Goal: Book appointment/travel/reservation

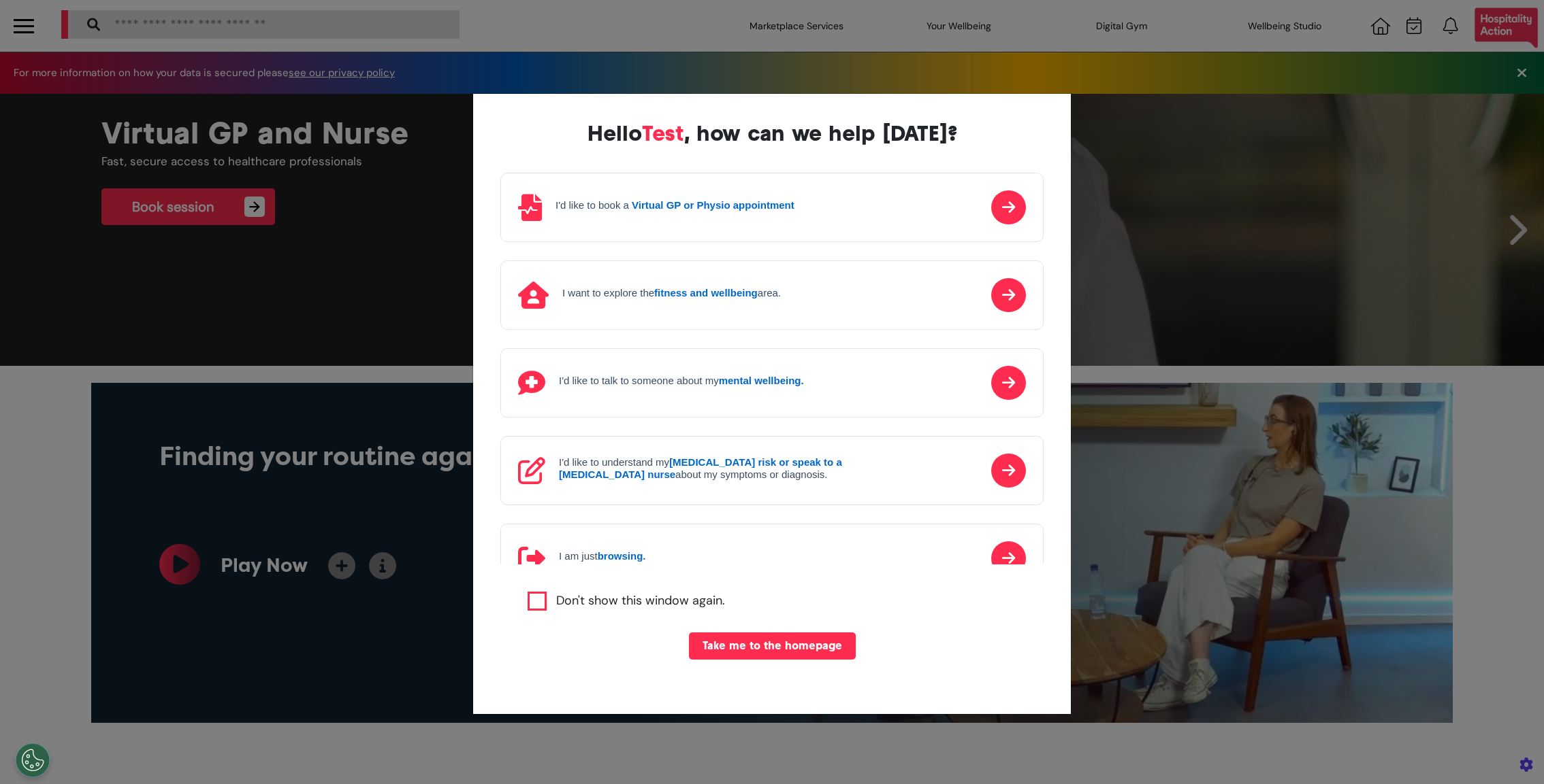
scroll to position [0, 672]
click at [837, 367] on div "Hello Test , how can we help [DATE]? I'd like to book a Virtual GP or Physio ap…" at bounding box center [772, 392] width 1544 height 784
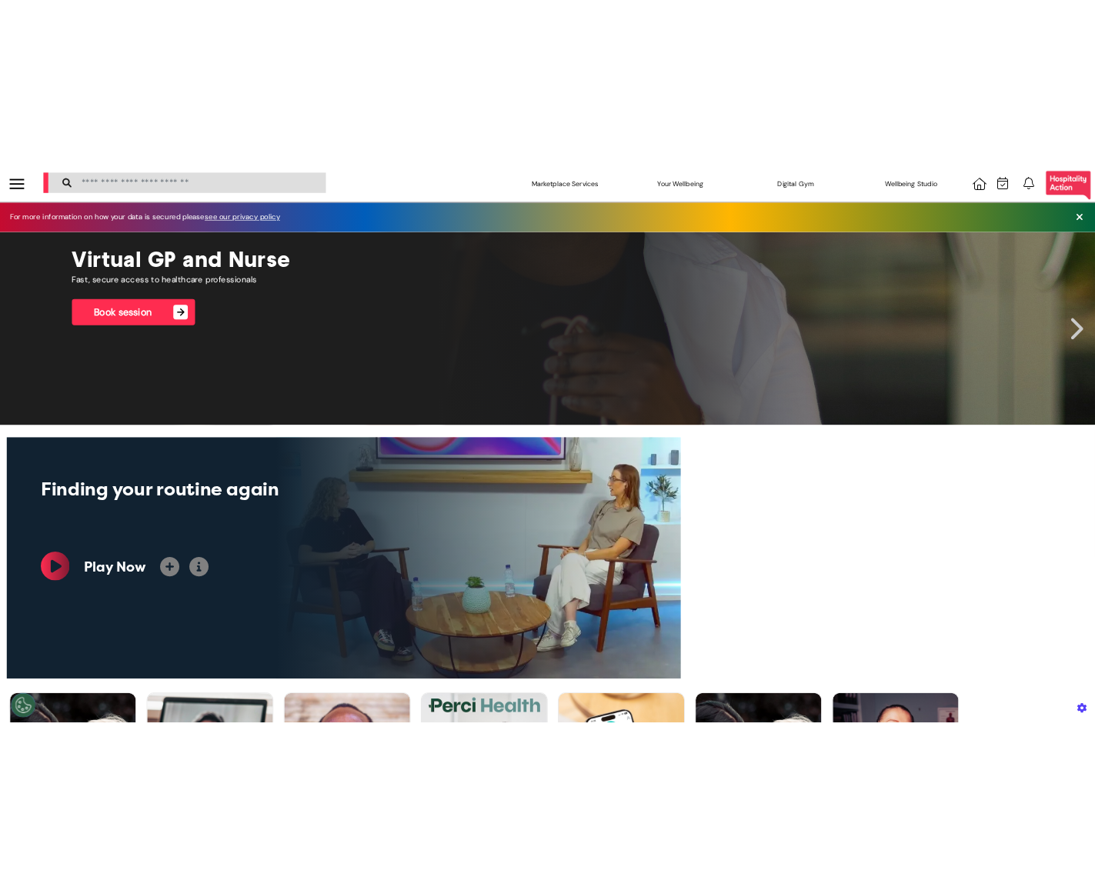
scroll to position [0, 546]
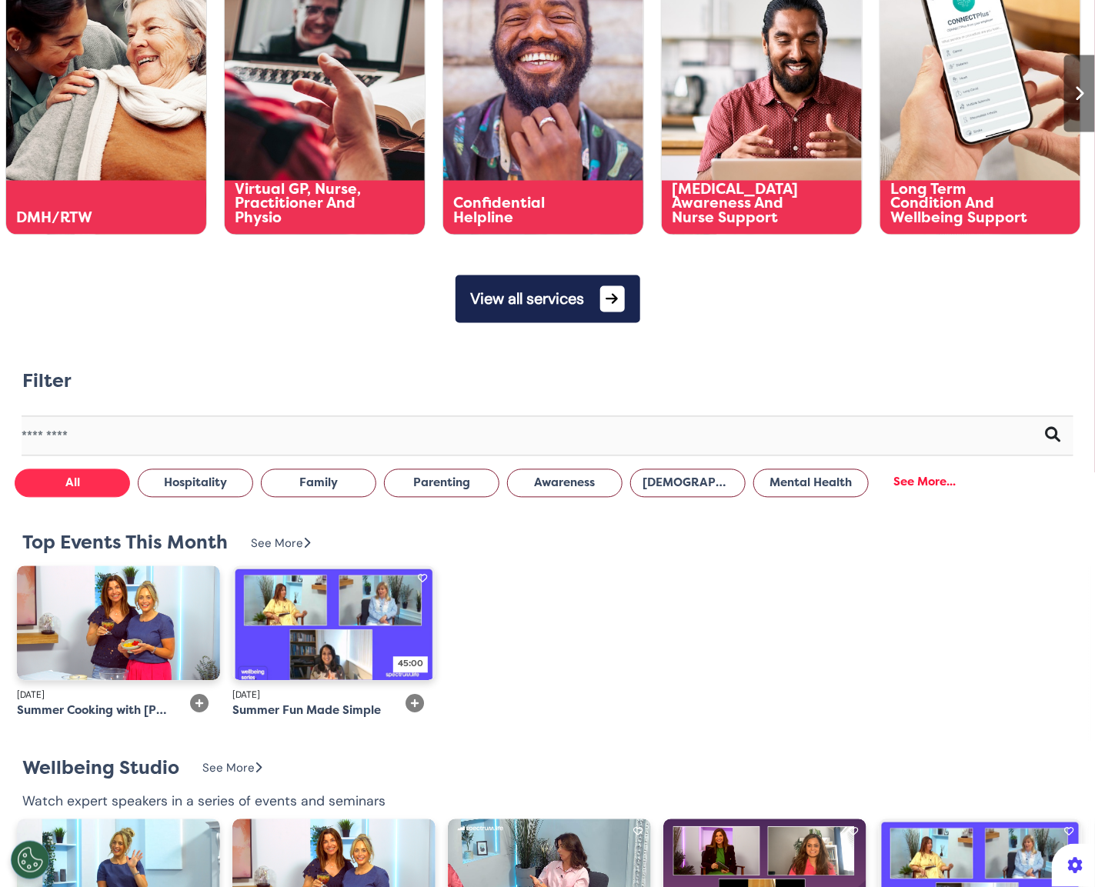
click at [587, 286] on button "View all services" at bounding box center [548, 300] width 185 height 48
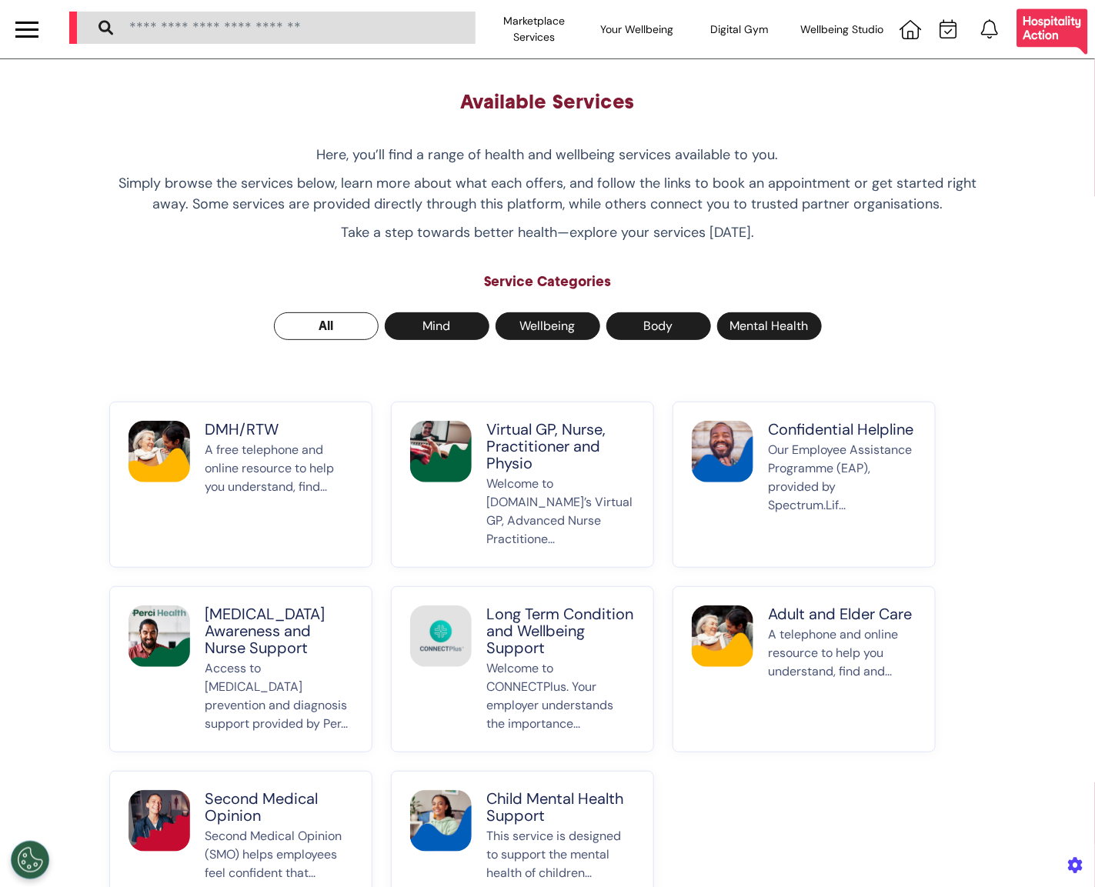
click at [269, 482] on p "A free telephone and online resource to help you understand, find..." at bounding box center [280, 495] width 148 height 108
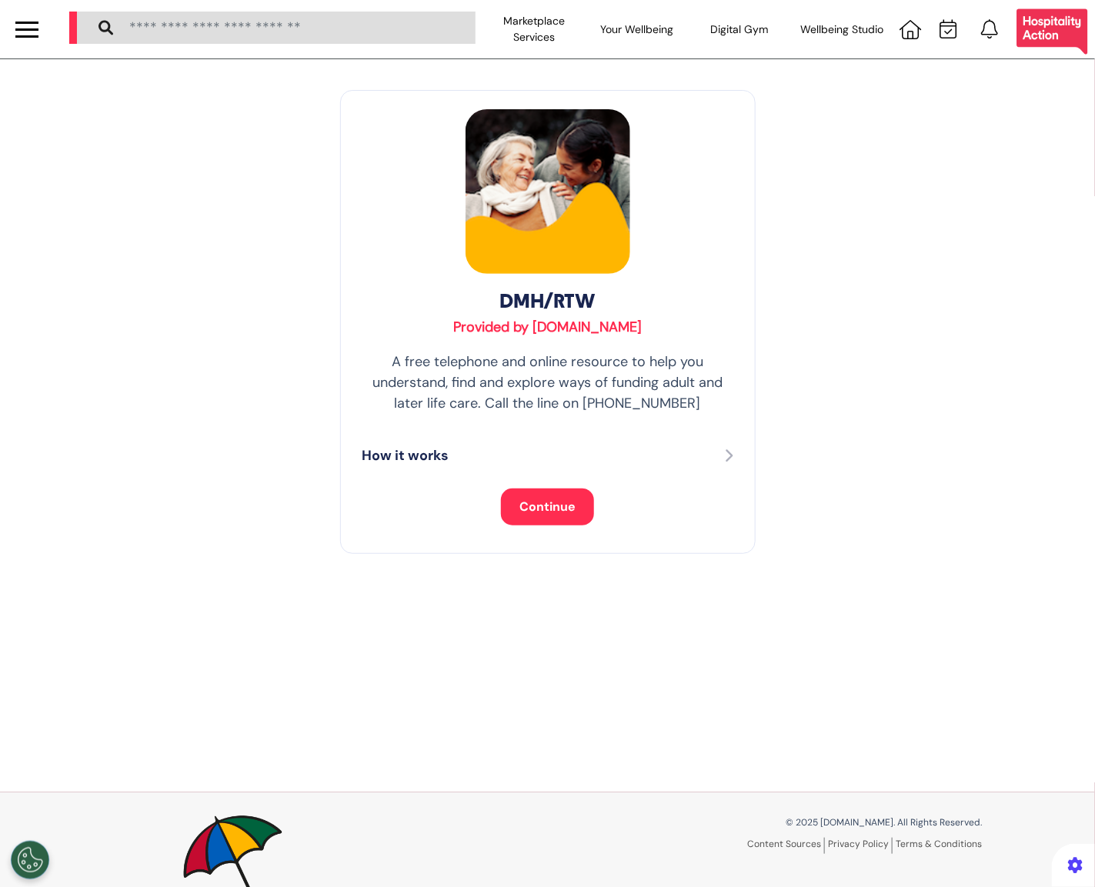
click at [549, 508] on span "Continue" at bounding box center [548, 507] width 56 height 16
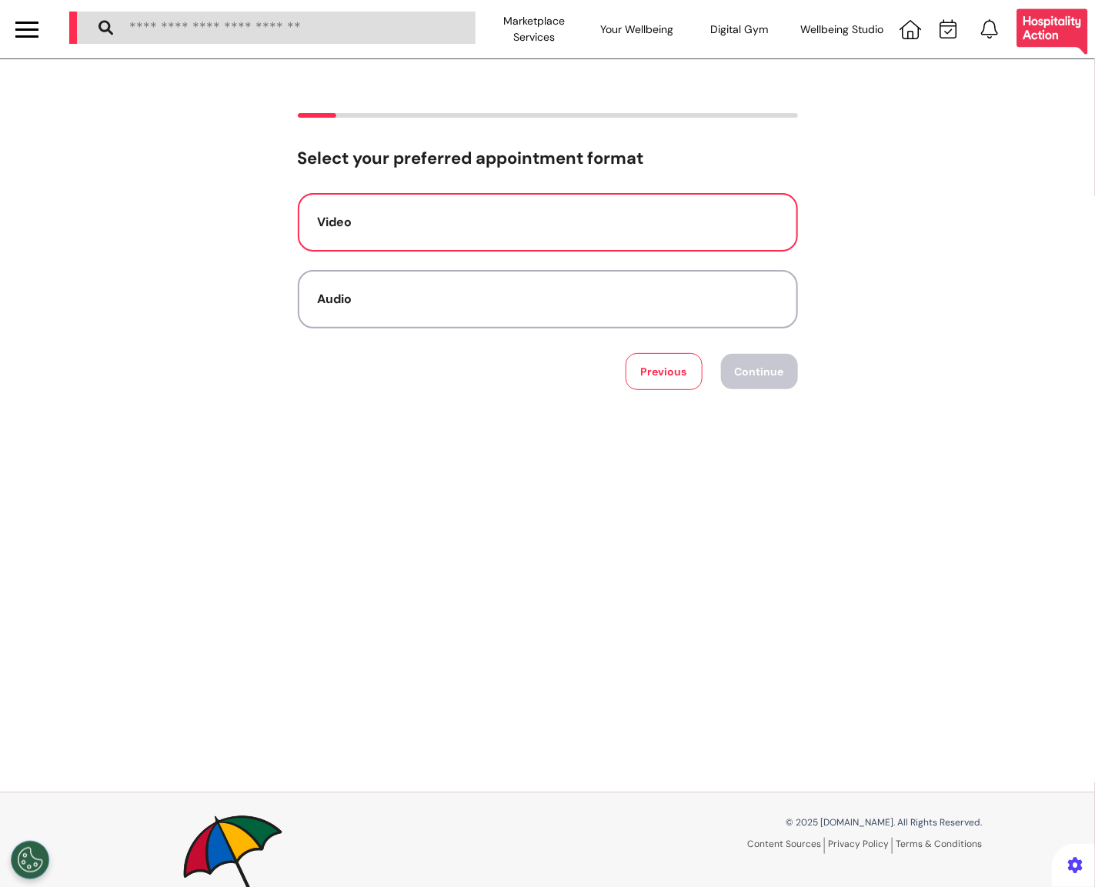
click at [560, 206] on button "Video" at bounding box center [548, 222] width 500 height 58
click at [769, 365] on button "Continue" at bounding box center [759, 371] width 77 height 35
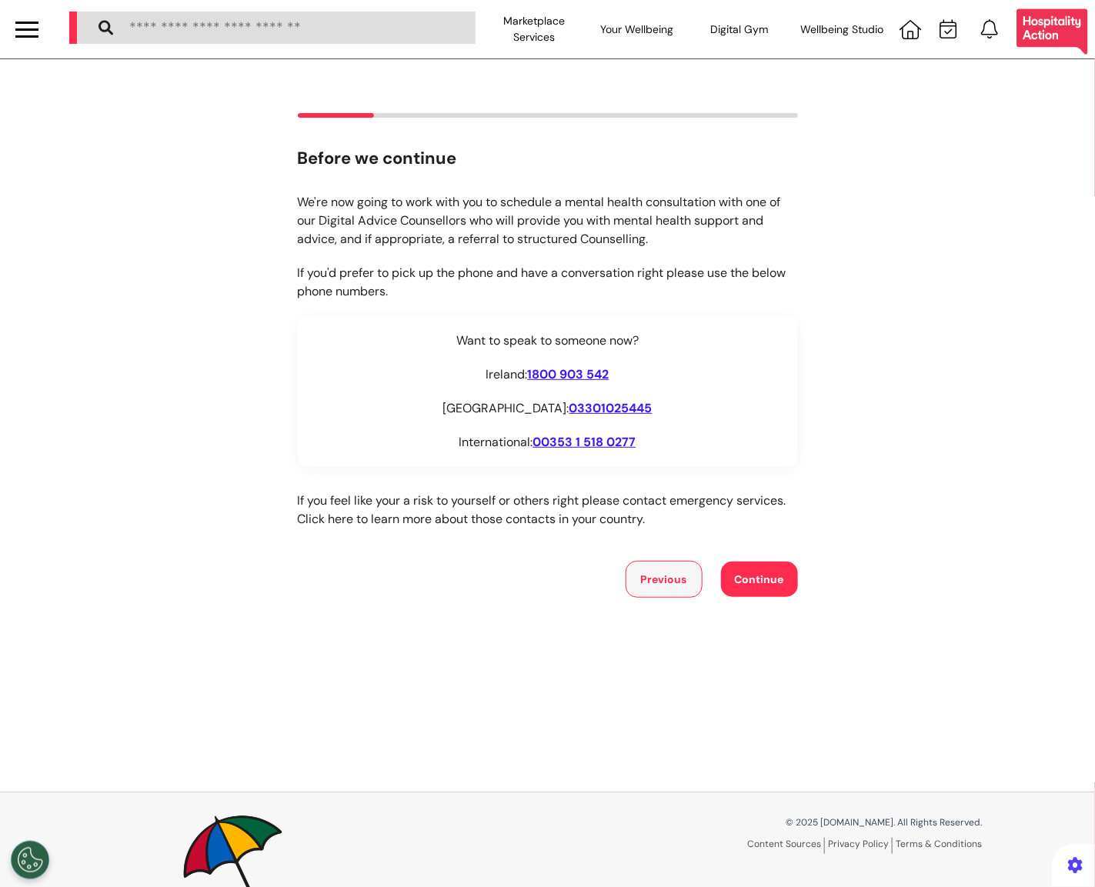
click at [655, 588] on button "Previous" at bounding box center [664, 579] width 77 height 37
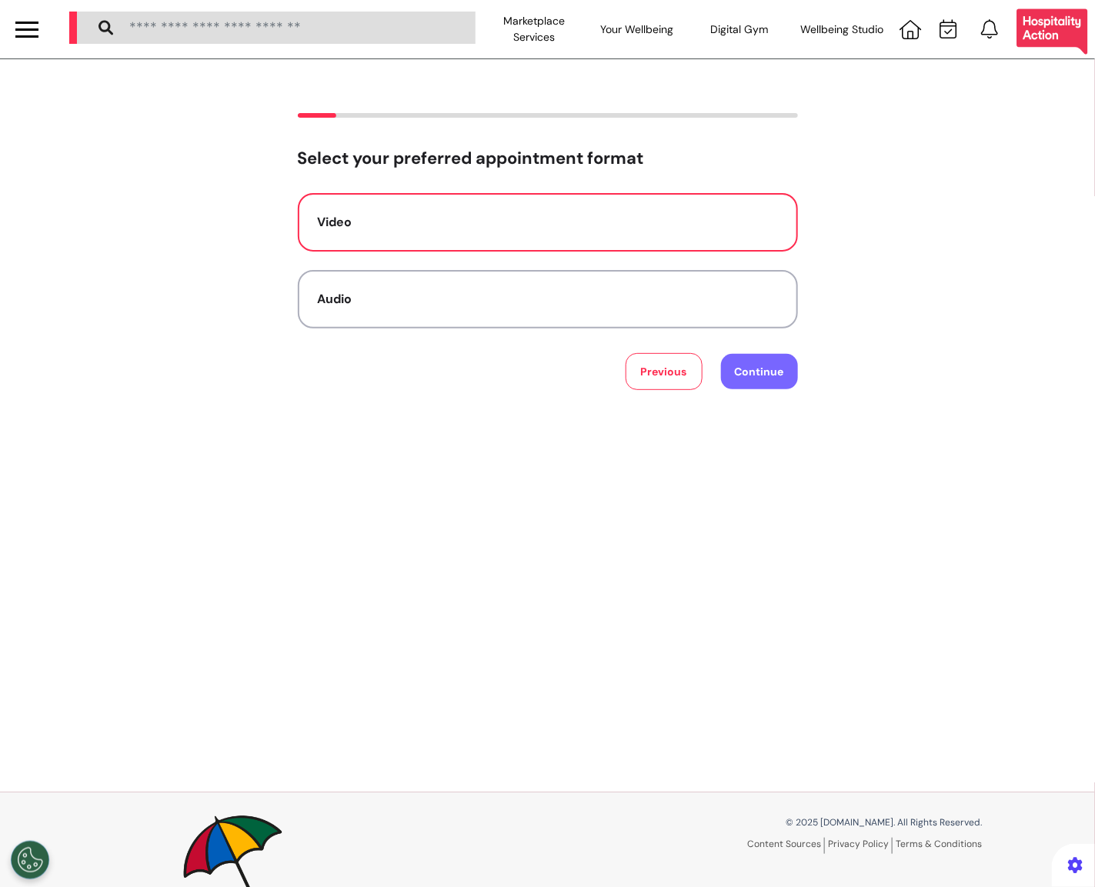
click at [753, 380] on button "Continue" at bounding box center [759, 371] width 77 height 35
click at [752, 366] on button "Continue" at bounding box center [759, 371] width 77 height 35
click at [679, 222] on div "Video" at bounding box center [548, 222] width 460 height 18
click at [747, 370] on button "Continue" at bounding box center [759, 371] width 77 height 35
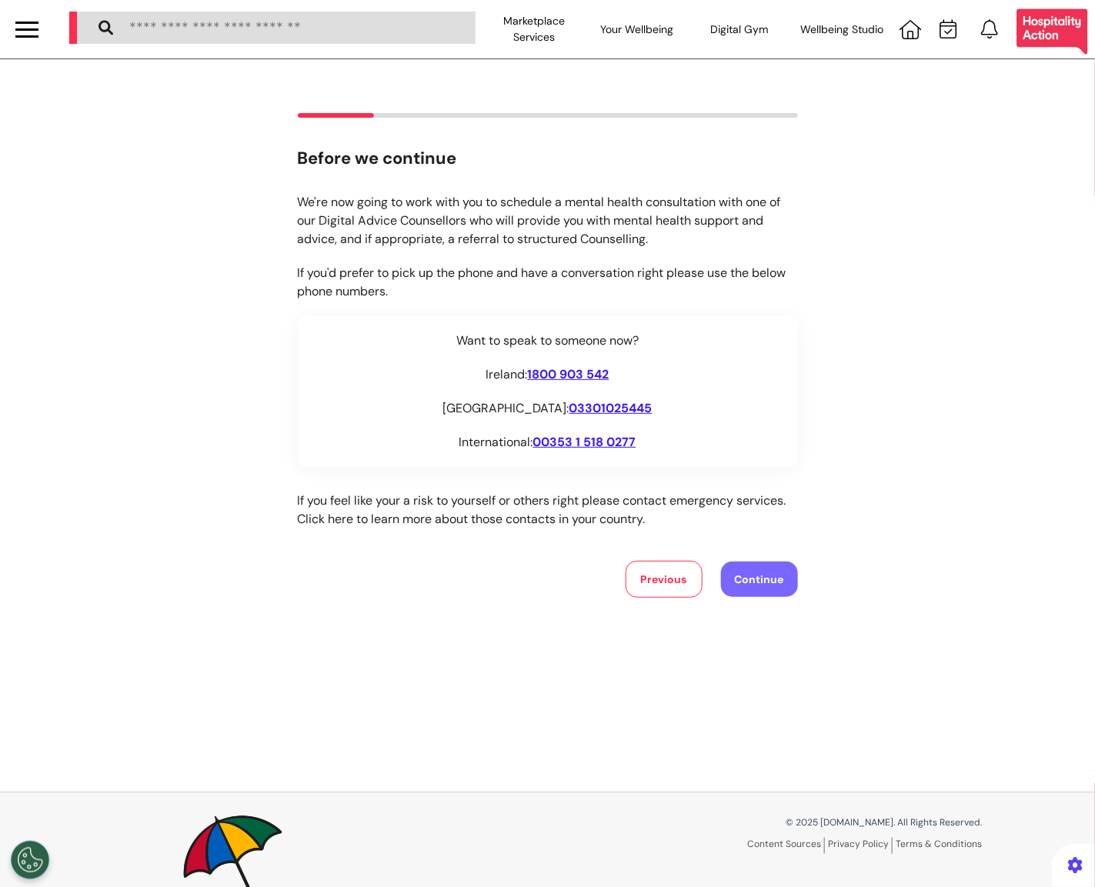
click at [765, 581] on button "Continue" at bounding box center [759, 579] width 77 height 35
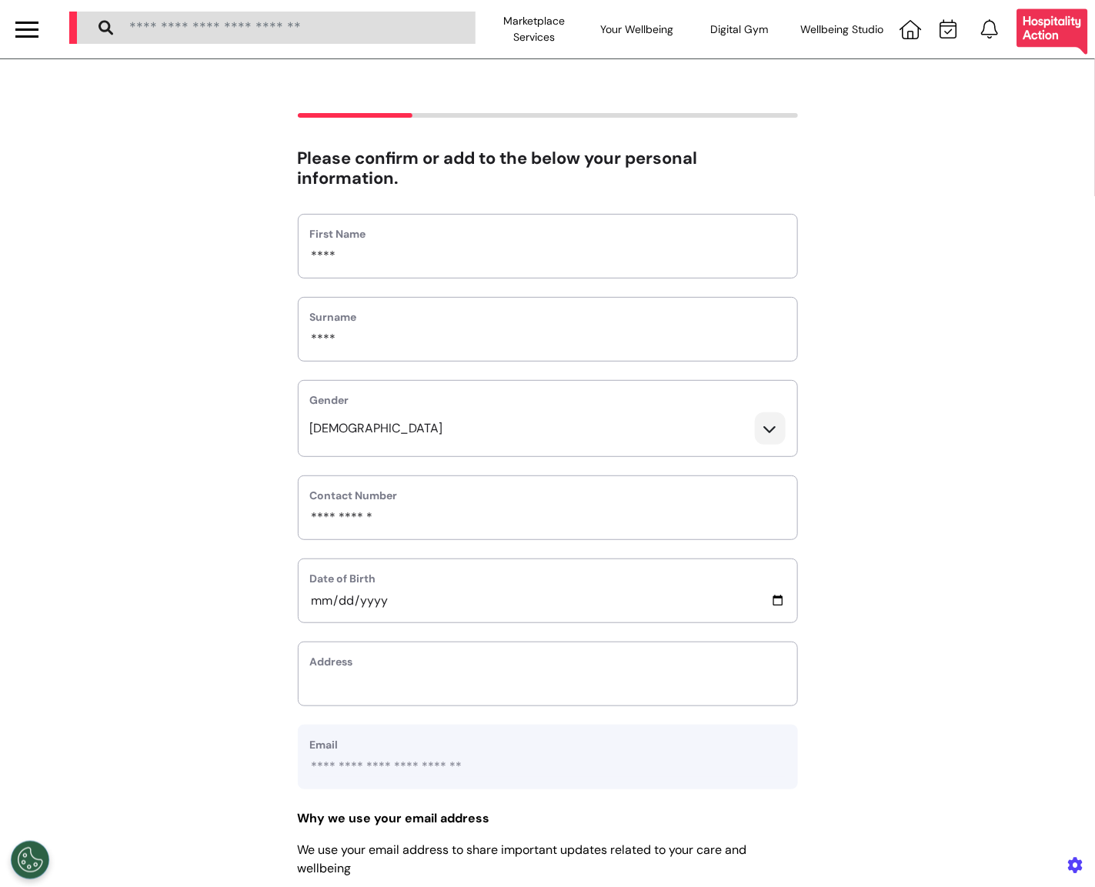
scroll to position [409, 0]
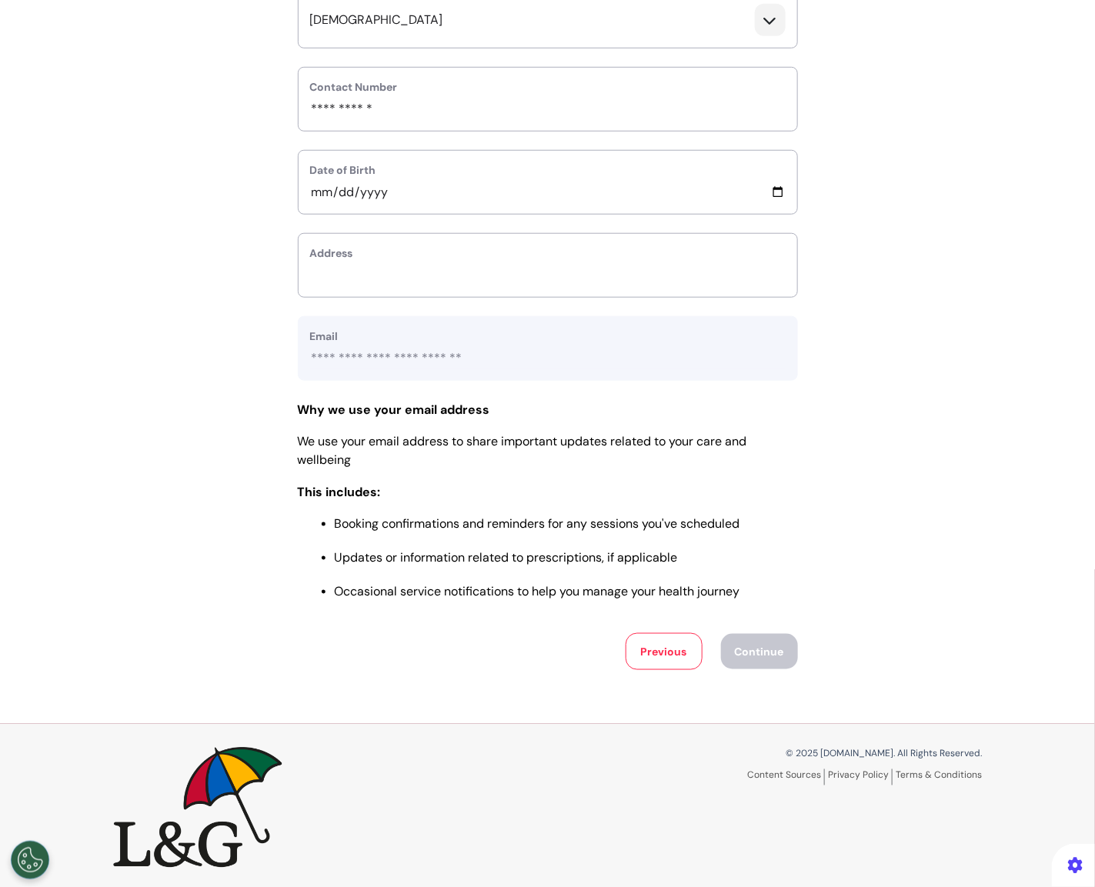
click at [677, 260] on div "Address" at bounding box center [548, 265] width 500 height 65
click at [650, 273] on input "text_area" at bounding box center [548, 276] width 476 height 20
type input "**********"
click at [762, 646] on button "Continue" at bounding box center [759, 651] width 77 height 35
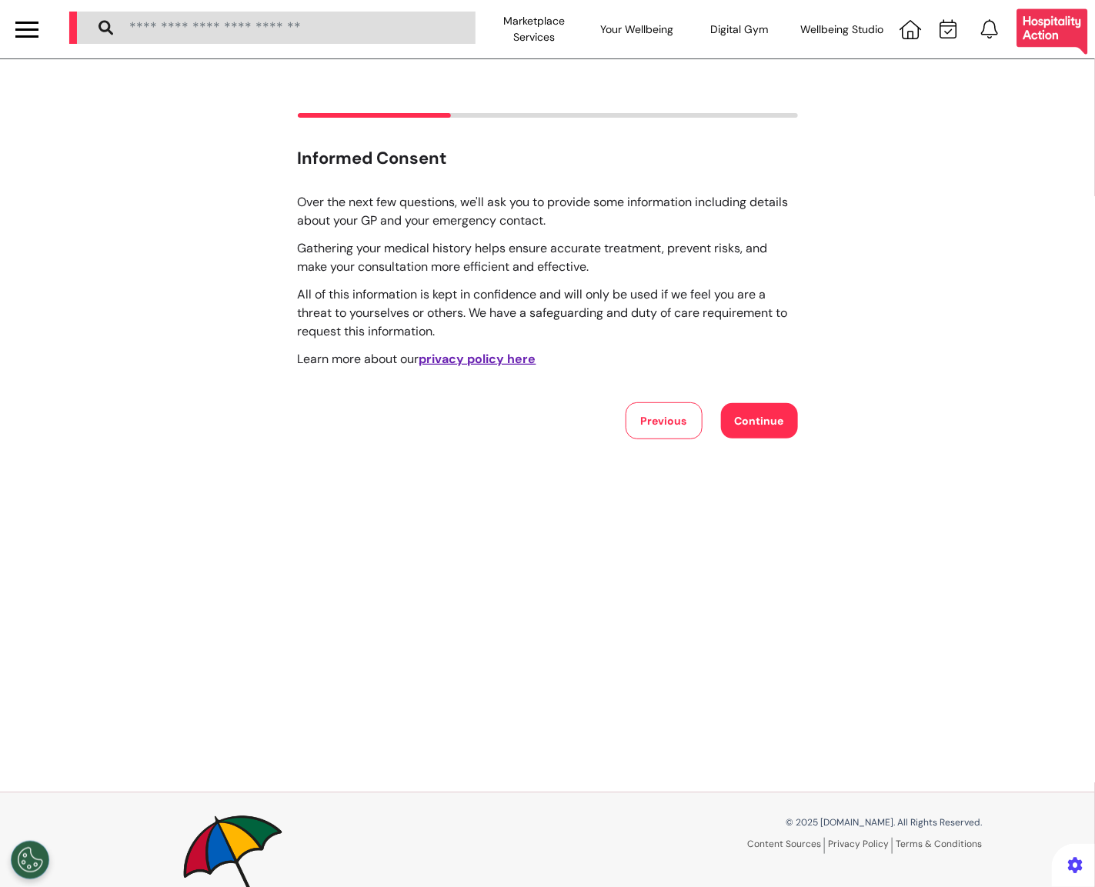
scroll to position [0, 0]
click at [757, 409] on button "Continue" at bounding box center [759, 420] width 77 height 35
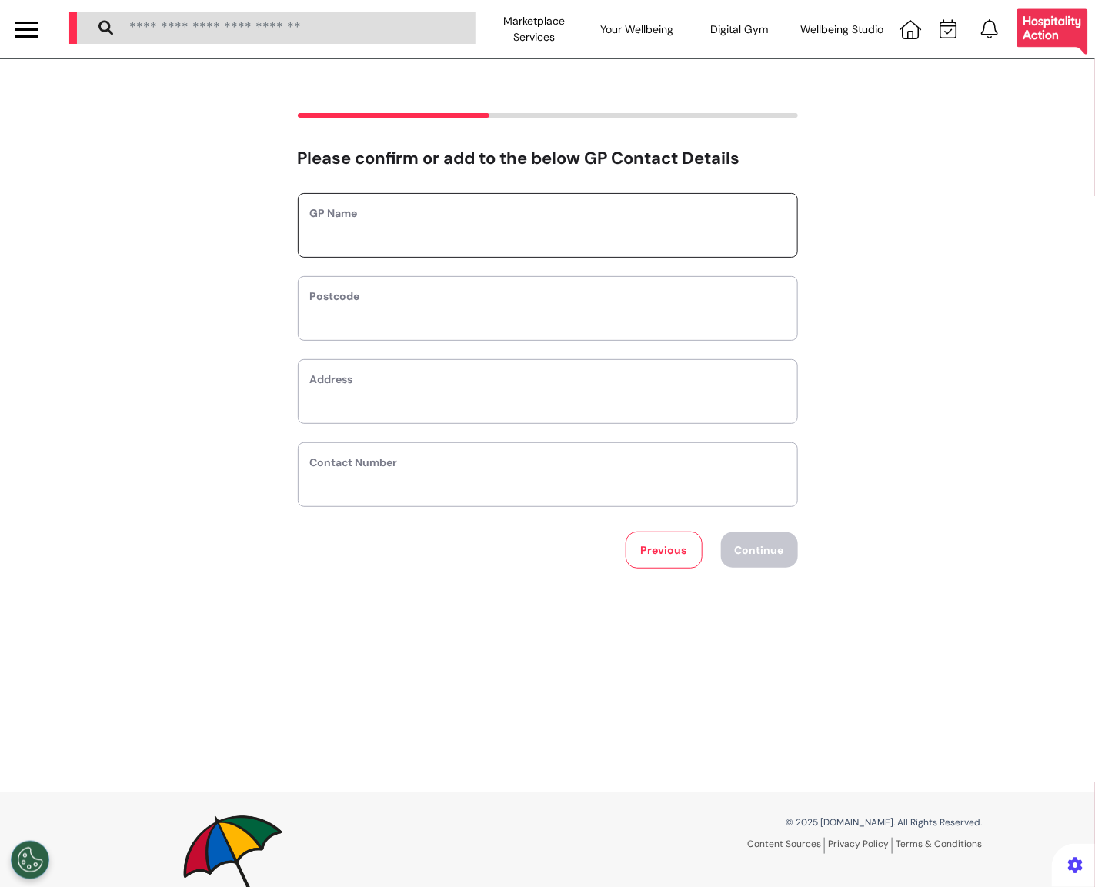
click at [450, 242] on input "text" at bounding box center [548, 236] width 476 height 20
